Goal: Find specific page/section

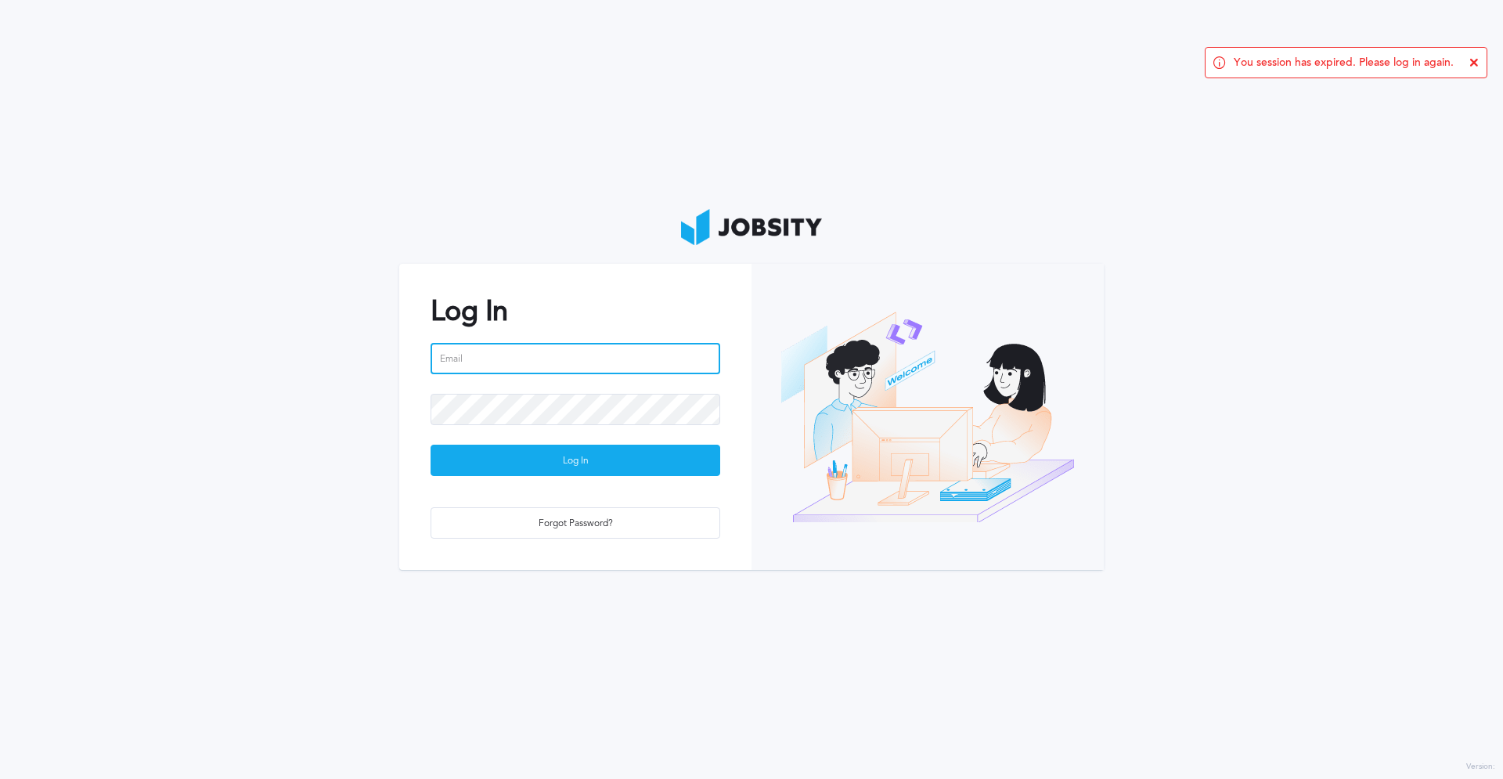
click at [510, 351] on input "email" at bounding box center [576, 358] width 290 height 31
type input "[PERSON_NAME][EMAIL_ADDRESS][PERSON_NAME][DOMAIN_NAME]"
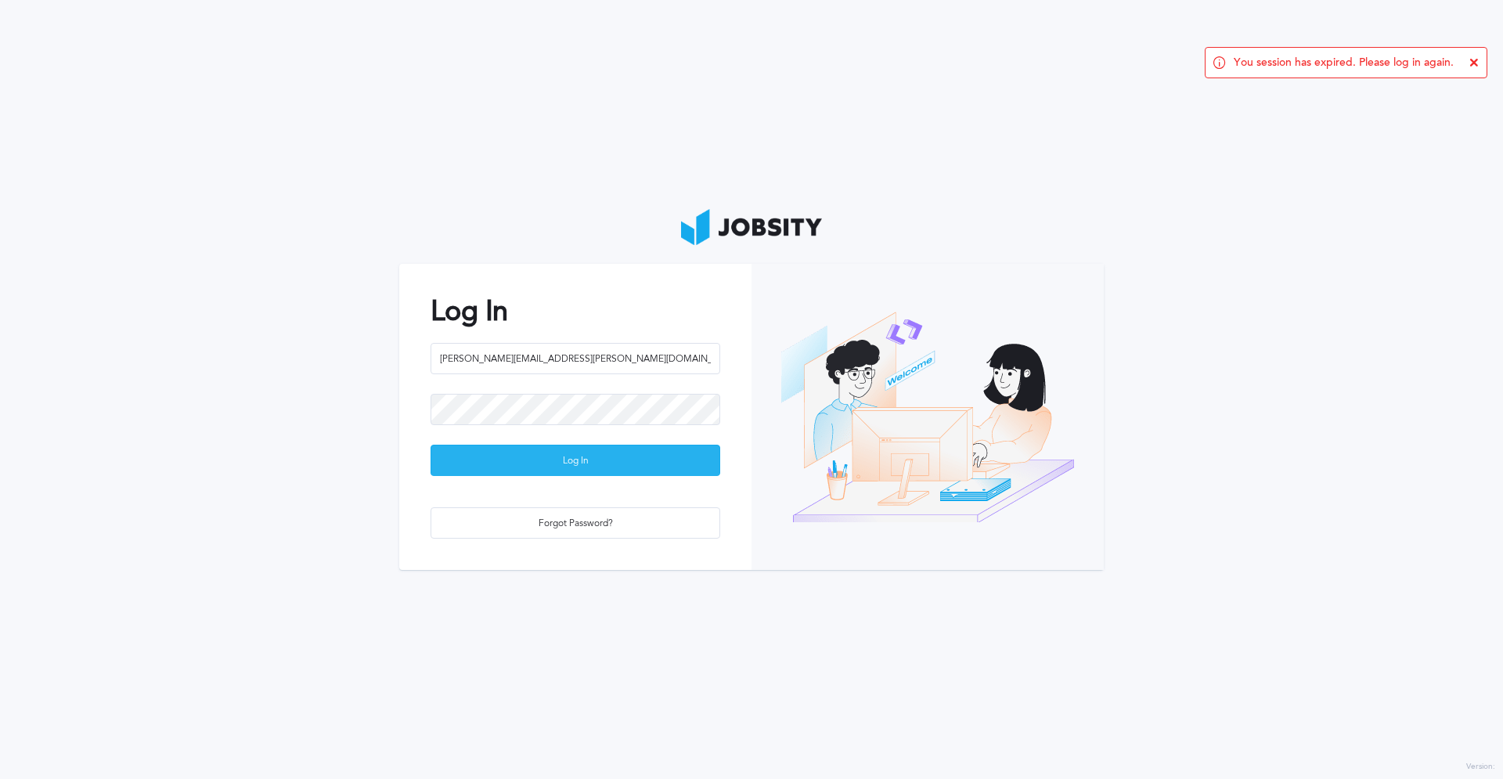
click at [578, 465] on div "Log In" at bounding box center [575, 460] width 288 height 31
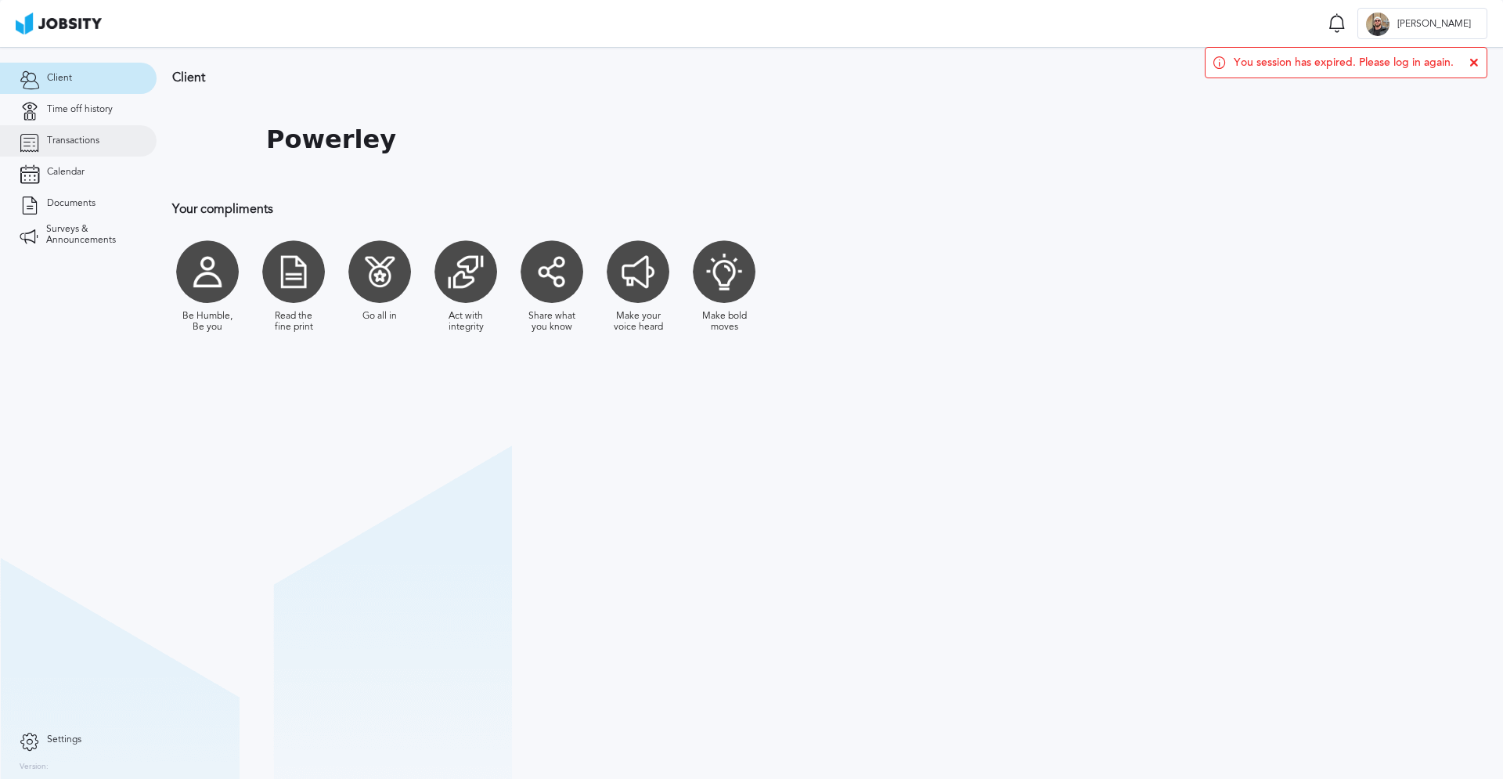
click at [86, 148] on link "Transactions" at bounding box center [78, 140] width 157 height 31
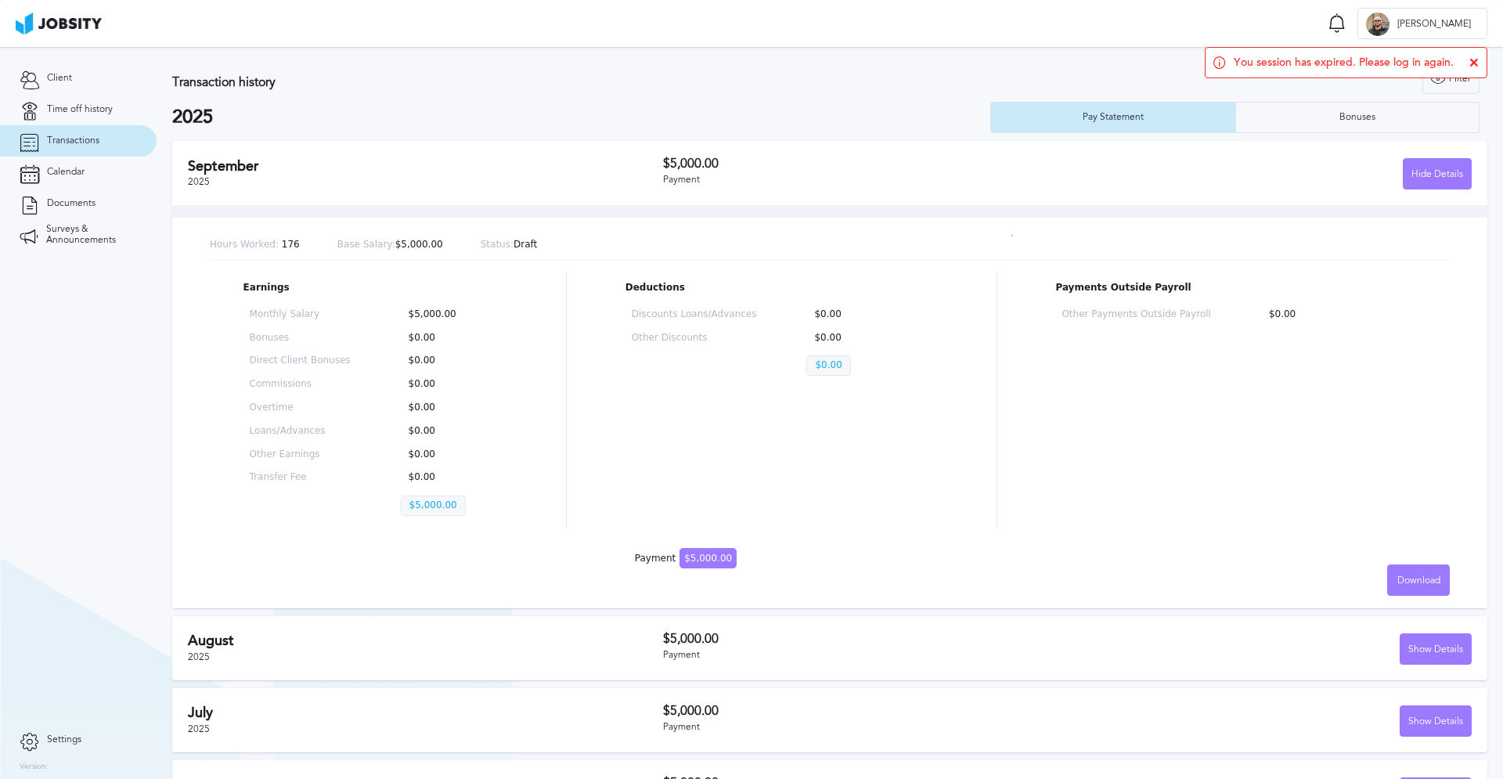
click at [704, 556] on span "$5,000.00" at bounding box center [707, 558] width 57 height 20
click at [219, 161] on h2 "September" at bounding box center [425, 166] width 475 height 16
